Goal: Task Accomplishment & Management: Complete application form

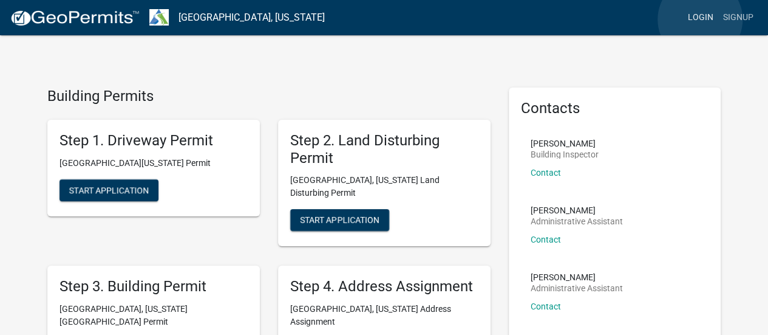
click at [700, 19] on link "Login" at bounding box center [700, 17] width 35 height 23
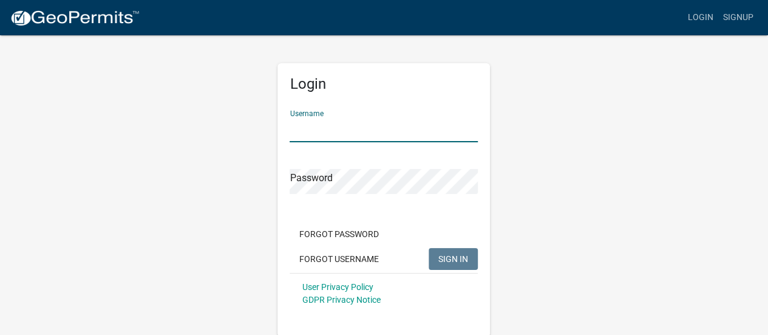
click at [392, 128] on input "Username" at bounding box center [384, 129] width 188 height 25
type input "whuff"
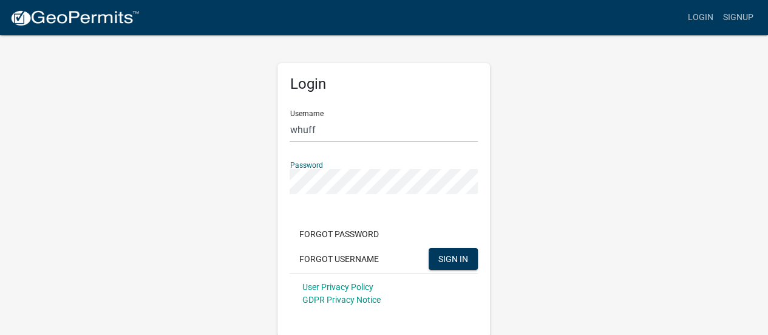
click at [429, 248] on button "SIGN IN" at bounding box center [453, 259] width 49 height 22
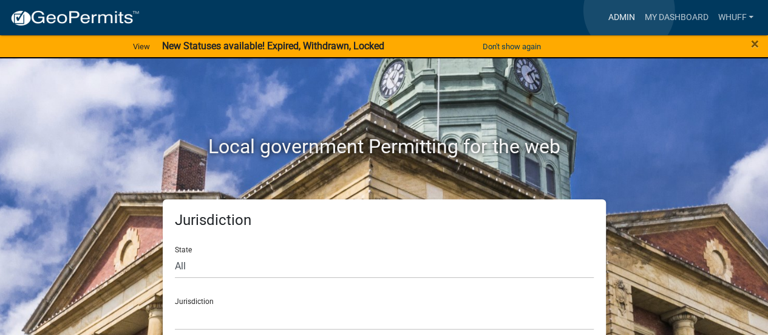
click at [629, 10] on link "Admin" at bounding box center [621, 17] width 36 height 23
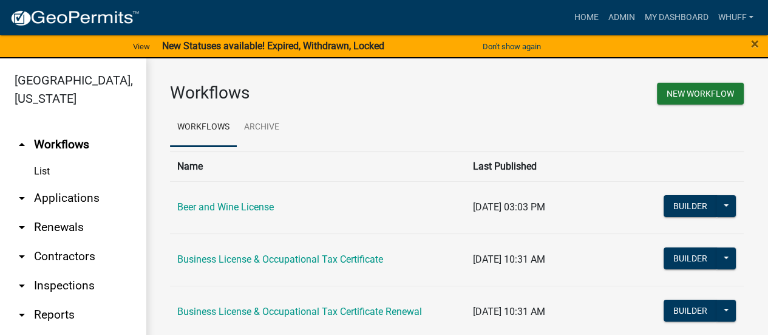
click at [275, 43] on strong "New Statuses available! Expired, Withdrawn, Locked" at bounding box center [273, 46] width 222 height 12
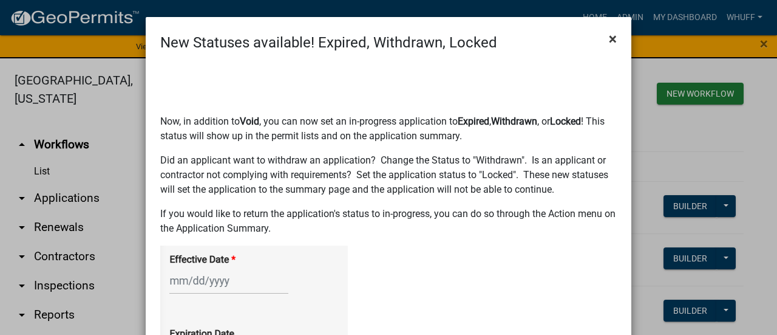
click at [609, 36] on span "×" at bounding box center [613, 38] width 8 height 17
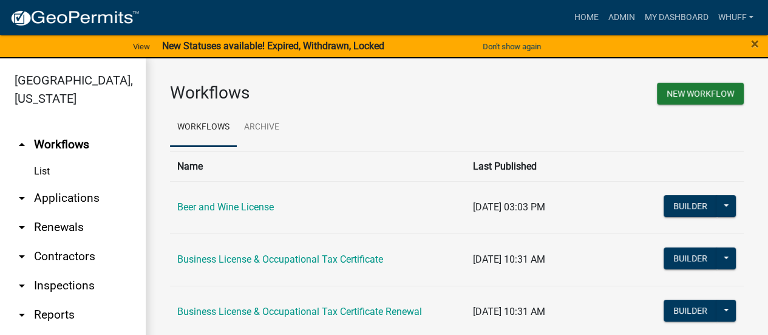
click at [68, 191] on link "arrow_drop_down Applications" at bounding box center [73, 197] width 146 height 29
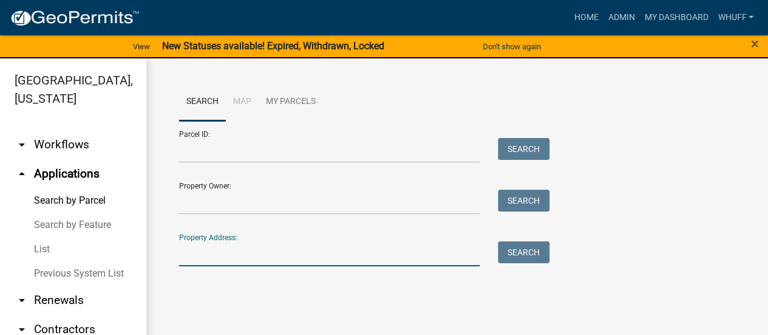
click at [271, 255] on input "Property Address:" at bounding box center [329, 253] width 301 height 25
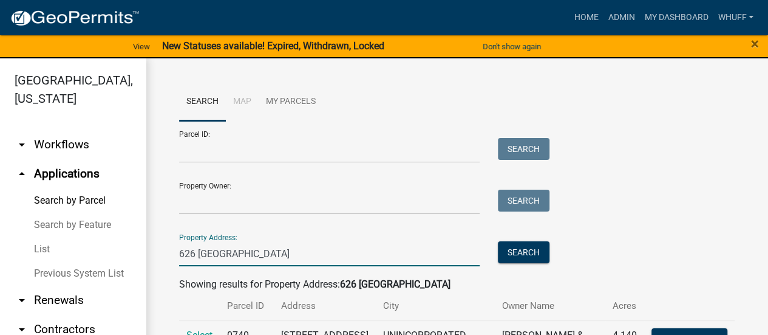
scroll to position [63, 0]
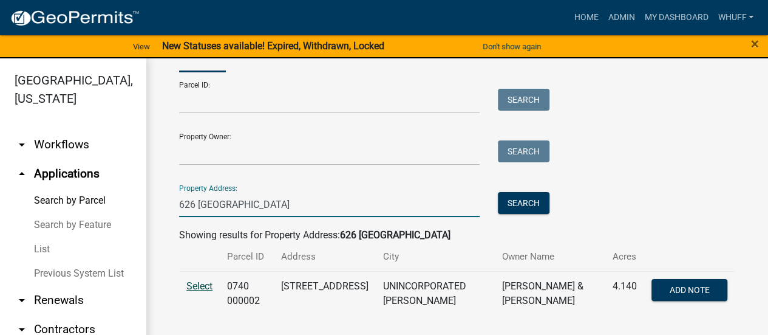
type input "626 [GEOGRAPHIC_DATA]"
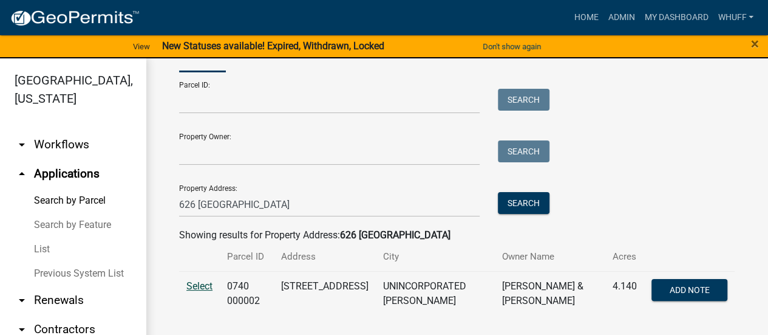
click at [188, 280] on span "Select" at bounding box center [199, 286] width 26 height 12
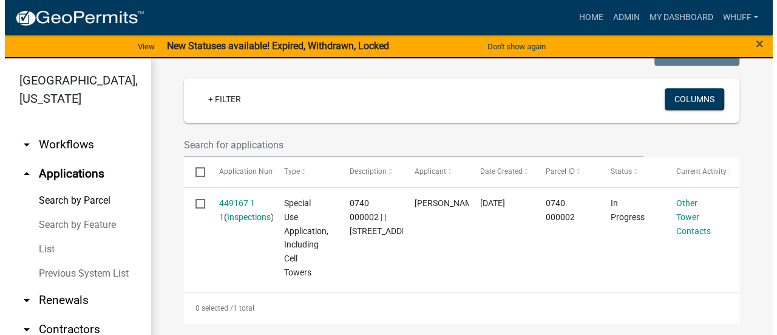
scroll to position [334, 0]
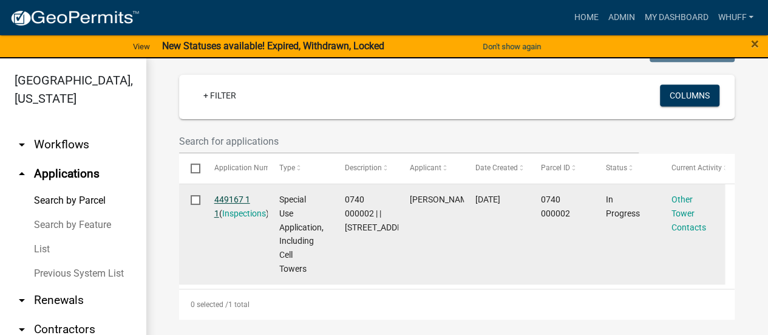
click at [227, 209] on link "449167 1 1" at bounding box center [232, 206] width 36 height 24
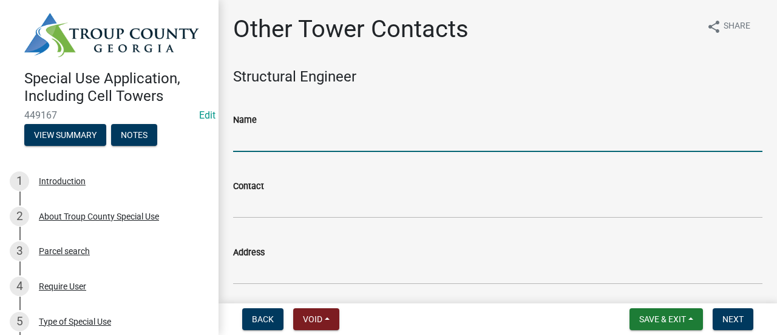
click at [355, 138] on input "Name" at bounding box center [497, 139] width 529 height 25
type input "Sabre Industries"
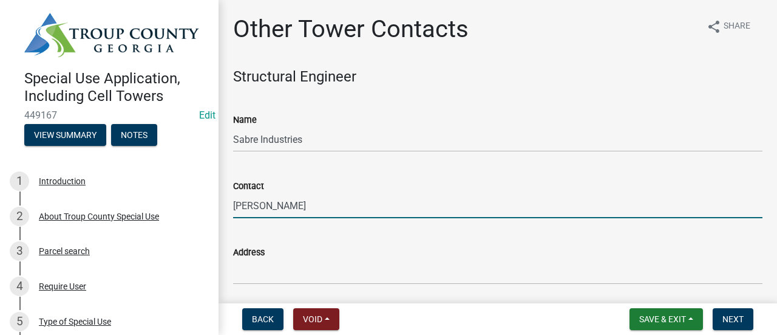
type input "[PERSON_NAME]"
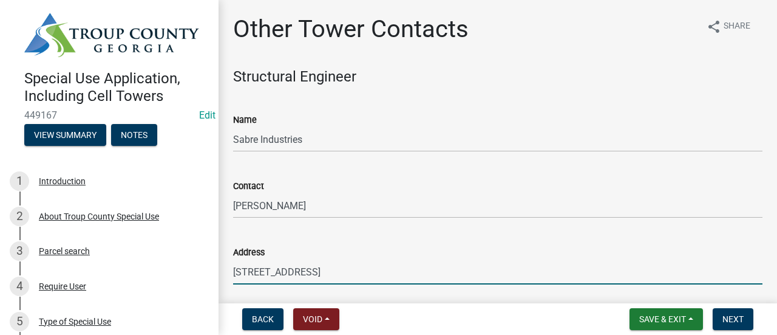
type input "[STREET_ADDRESS]"
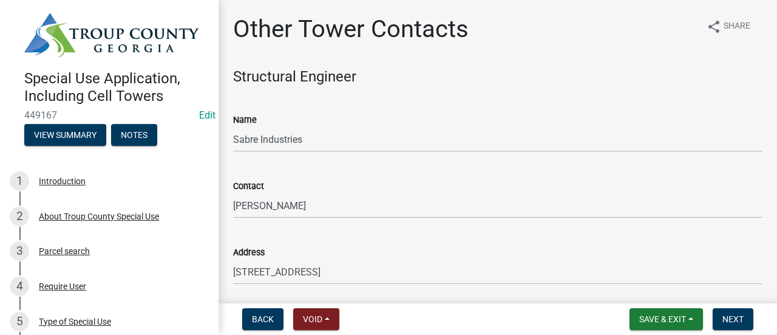
scroll to position [188, 0]
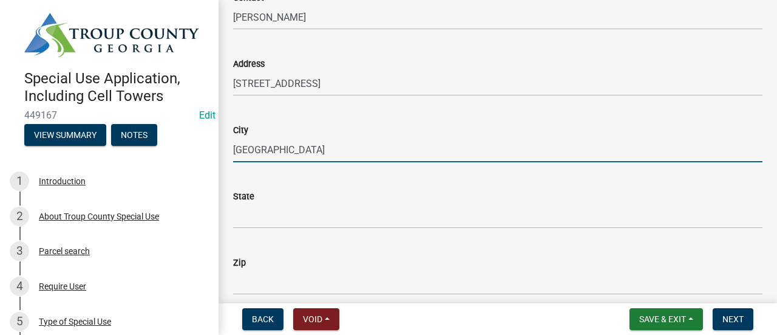
type input "[GEOGRAPHIC_DATA]"
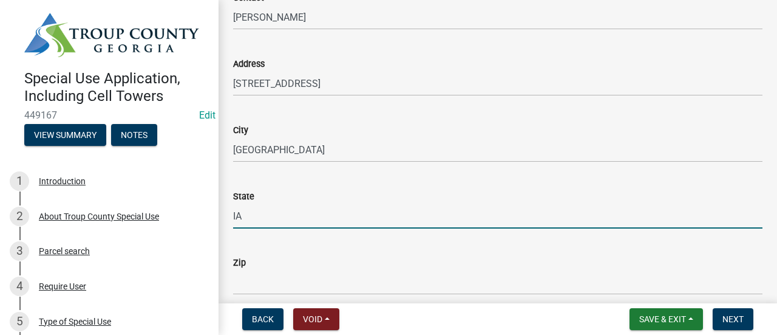
type input "IA"
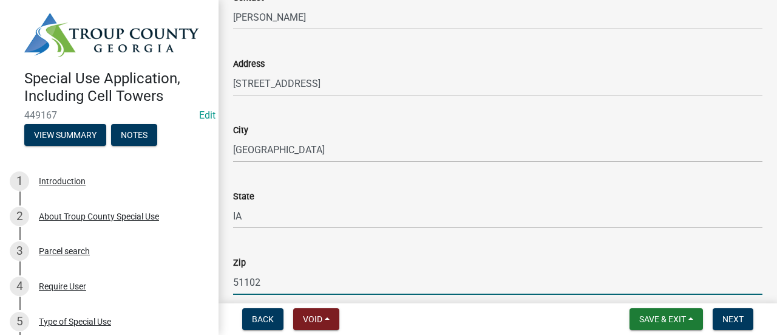
type input "51102"
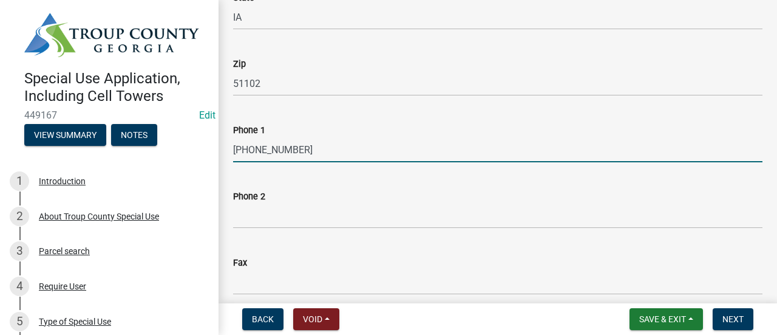
type input "[PHONE_NUMBER]"
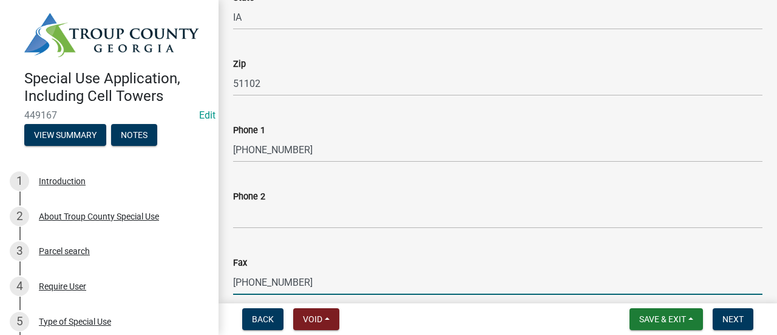
type input "[PHONE_NUMBER]"
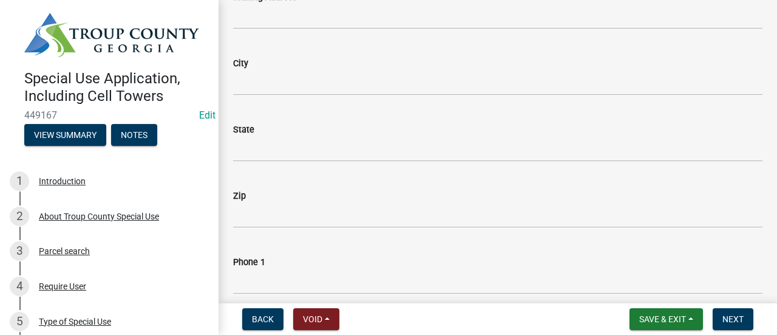
scroll to position [1831, 0]
click at [733, 311] on button "Next" at bounding box center [733, 319] width 41 height 22
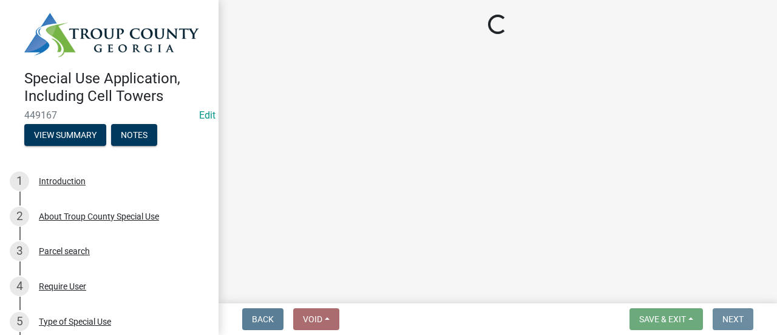
scroll to position [0, 0]
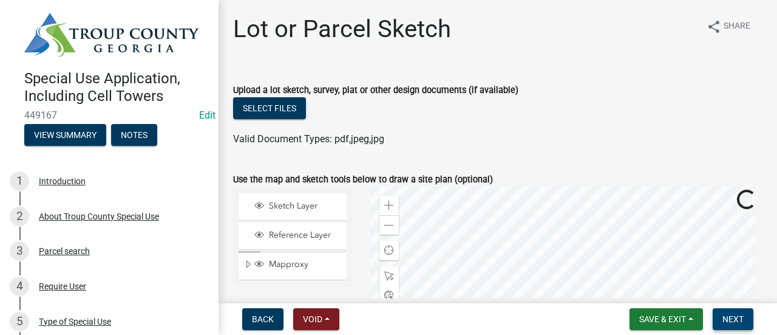
click at [736, 313] on button "Next" at bounding box center [733, 319] width 41 height 22
click at [735, 320] on span "Next" at bounding box center [733, 319] width 21 height 10
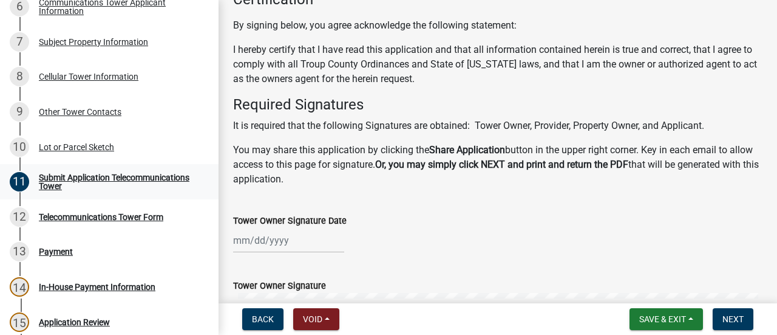
scroll to position [349, 0]
click at [81, 145] on div "Lot or Parcel Sketch" at bounding box center [76, 147] width 75 height 9
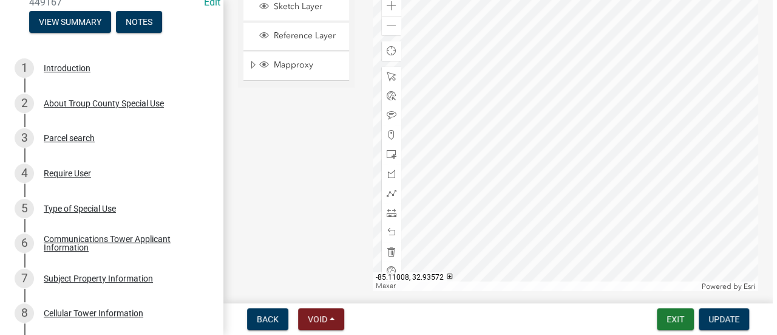
scroll to position [99, 0]
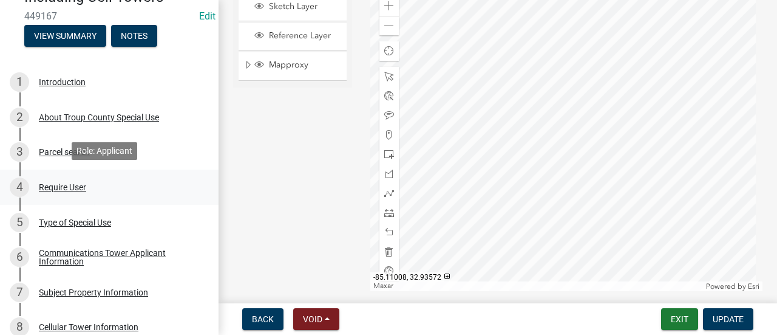
click at [67, 191] on div "4 Require User" at bounding box center [104, 186] width 189 height 19
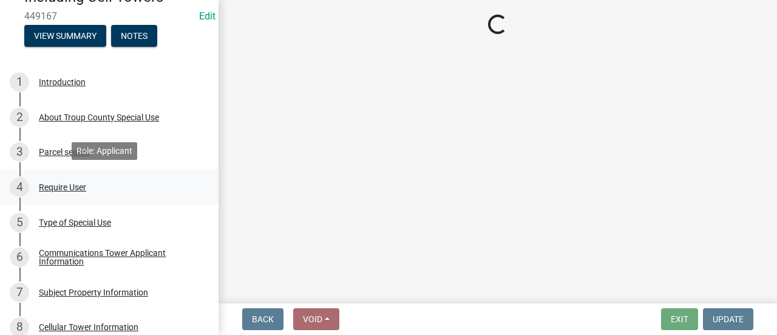
scroll to position [0, 0]
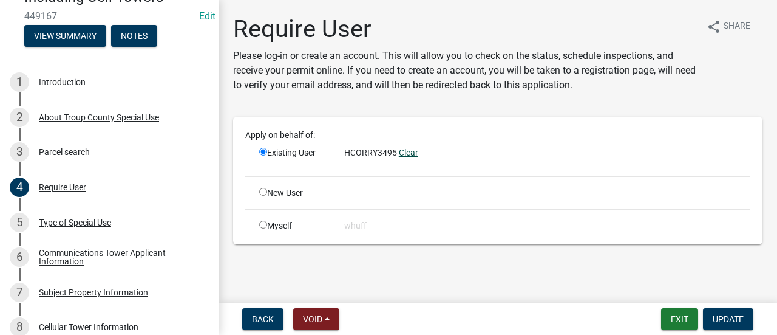
click at [409, 151] on link "Clear" at bounding box center [408, 153] width 19 height 10
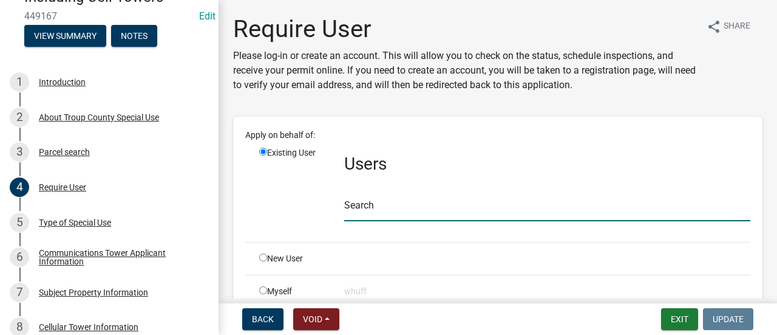
click at [386, 210] on input "text" at bounding box center [547, 208] width 406 height 25
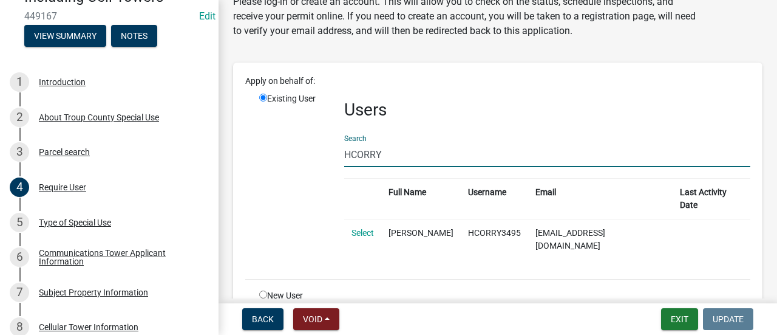
scroll to position [55, 0]
type input "HCORRY"
click at [362, 227] on link "Select" at bounding box center [363, 232] width 22 height 10
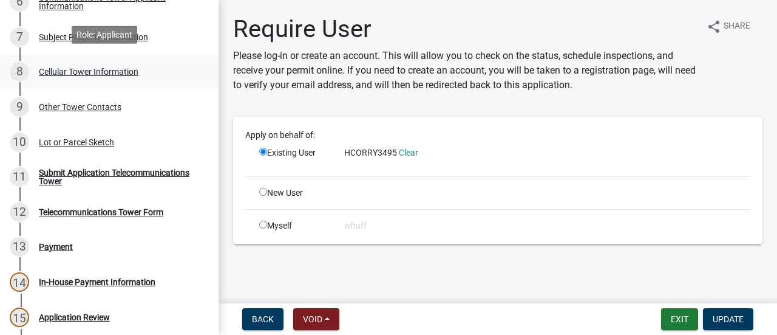
scroll to position [356, 0]
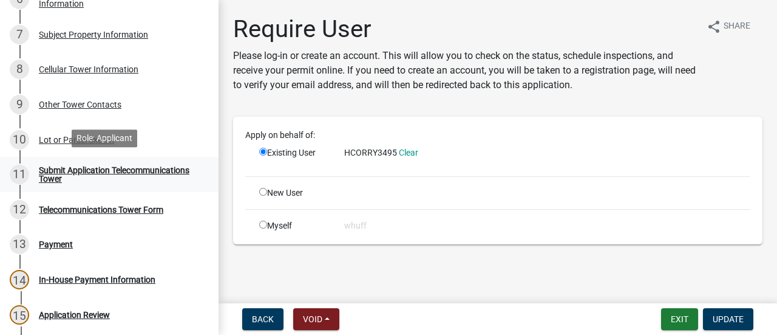
click at [120, 180] on div "Submit Application Telecommunications Tower" at bounding box center [119, 174] width 160 height 17
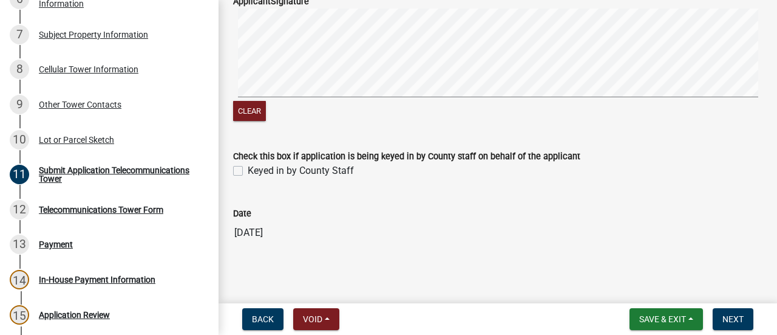
scroll to position [1177, 0]
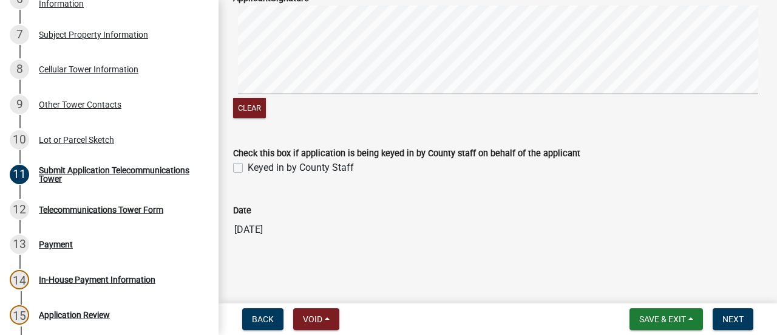
click at [265, 168] on label "Keyed in by County Staff" at bounding box center [301, 167] width 106 height 15
click at [256, 168] on input "Keyed in by County Staff" at bounding box center [252, 164] width 8 height 8
checkbox input "true"
drag, startPoint x: 643, startPoint y: 291, endPoint x: 730, endPoint y: 311, distance: 89.2
click at [730, 311] on wm-app "Special Use Application, Including Cell Towers 449167 Edit View Summary Notes 1…" at bounding box center [388, 167] width 777 height 335
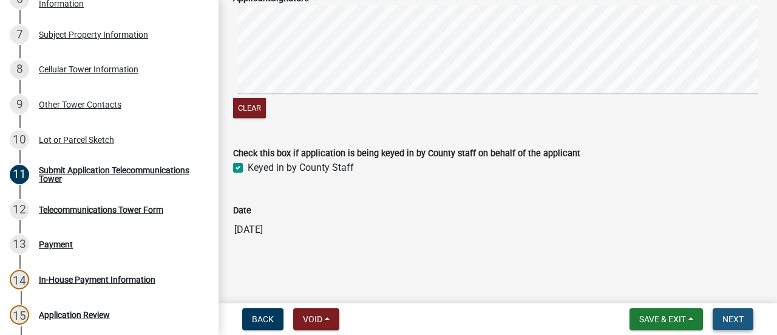
click at [730, 311] on button "Next" at bounding box center [733, 319] width 41 height 22
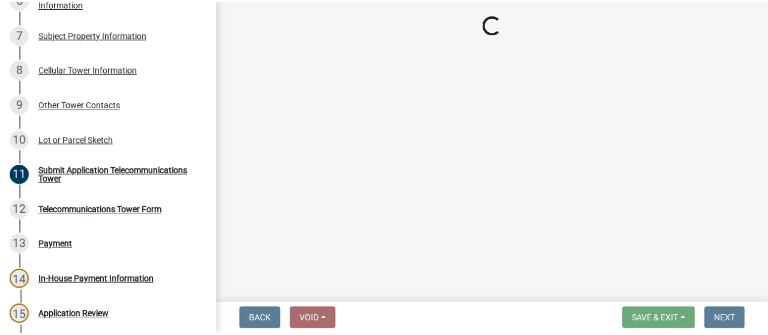
scroll to position [381, 0]
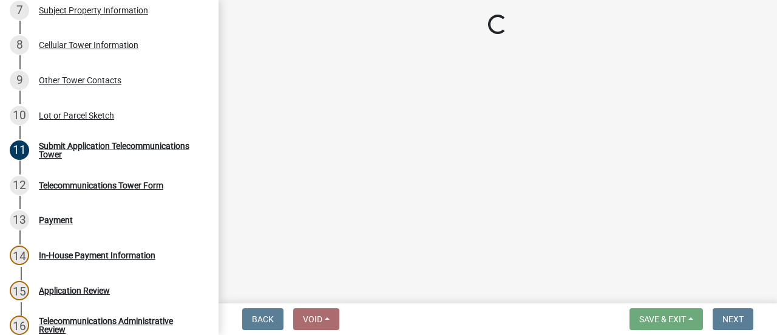
select select "3: 3"
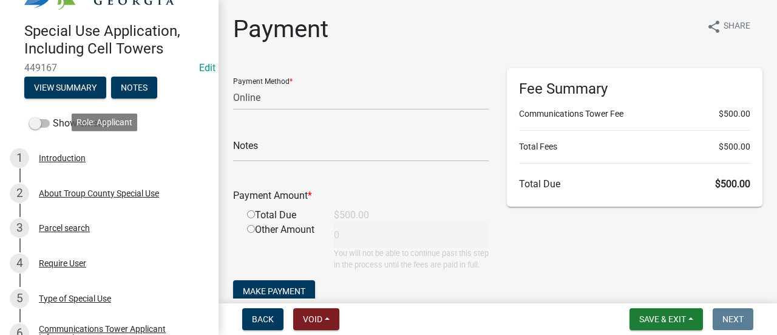
scroll to position [78, 0]
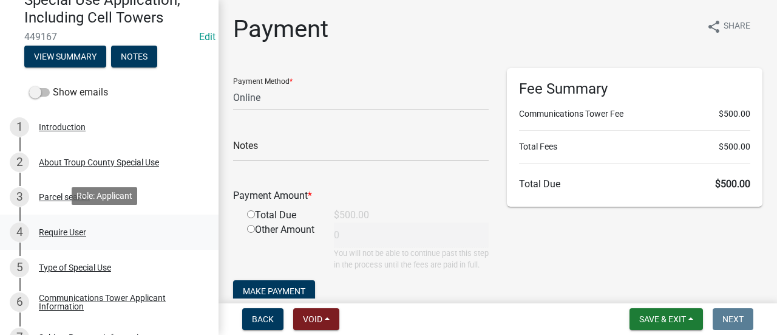
click at [62, 236] on div "4 Require User" at bounding box center [104, 231] width 189 height 19
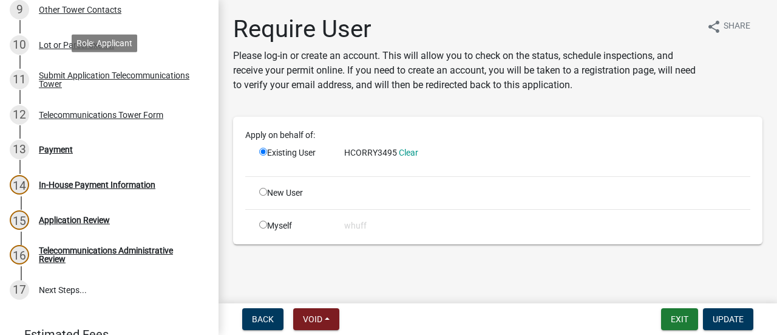
scroll to position [476, 0]
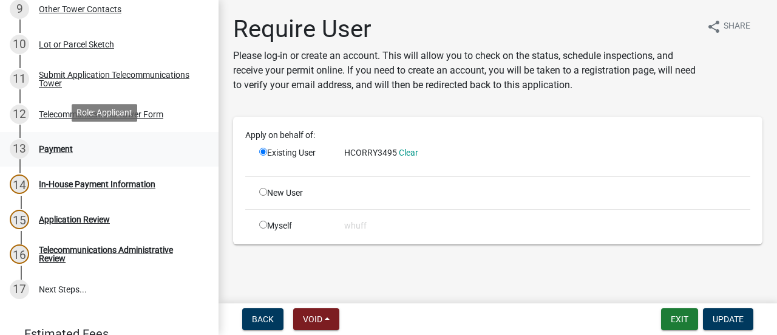
click at [84, 145] on div "13 Payment" at bounding box center [104, 148] width 189 height 19
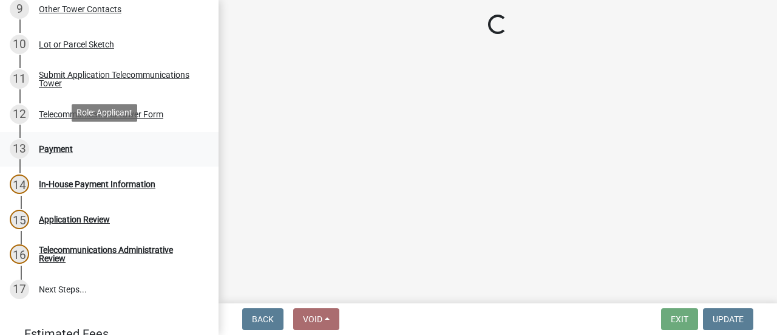
select select "3: 3"
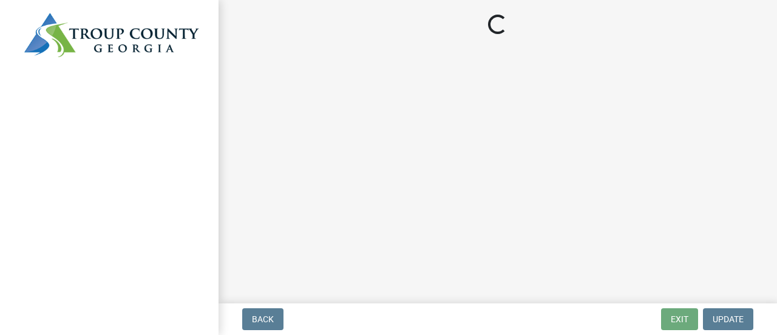
select select "3: 3"
